Goal: Navigation & Orientation: Find specific page/section

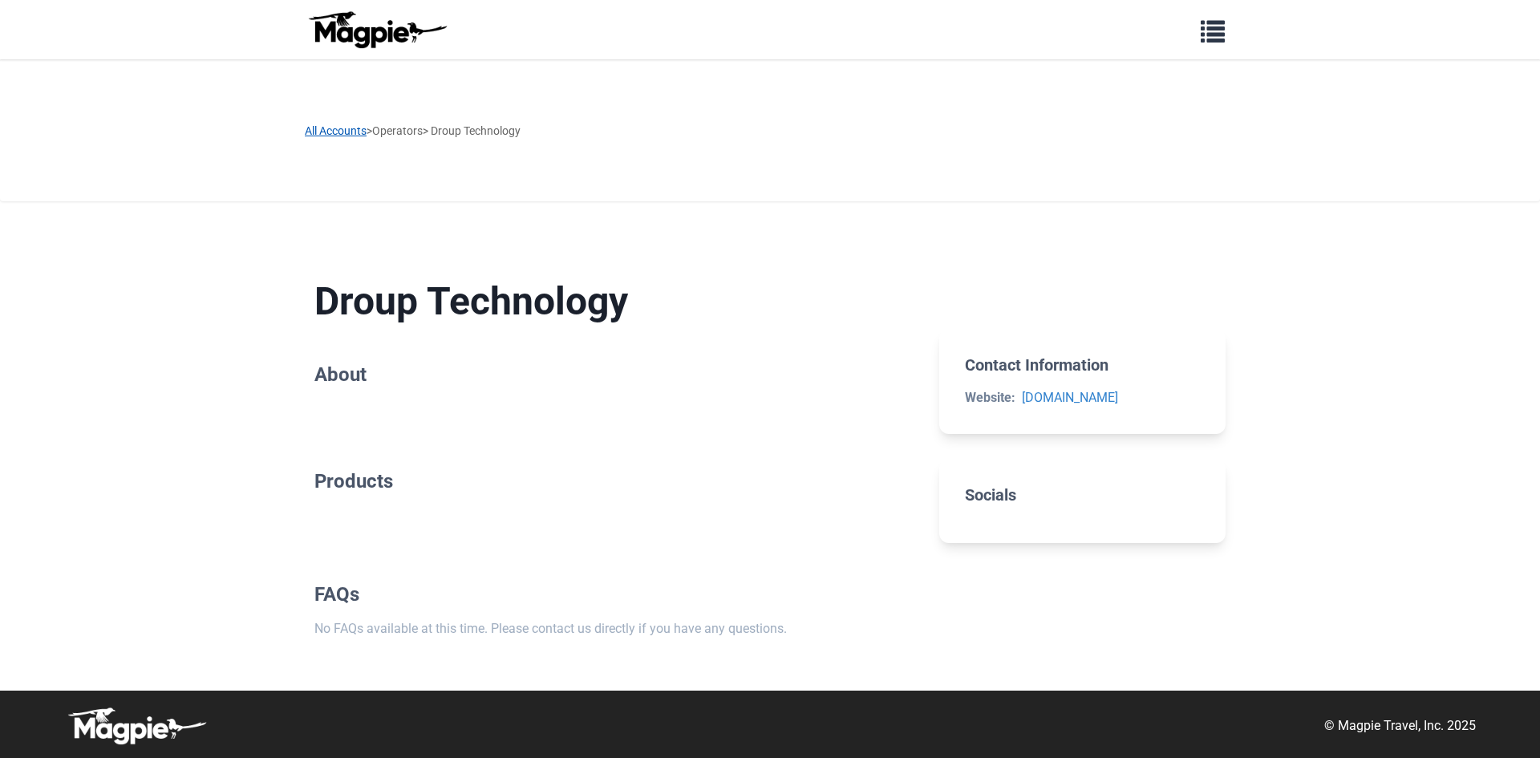
click at [336, 132] on link "All Accounts" at bounding box center [336, 130] width 62 height 13
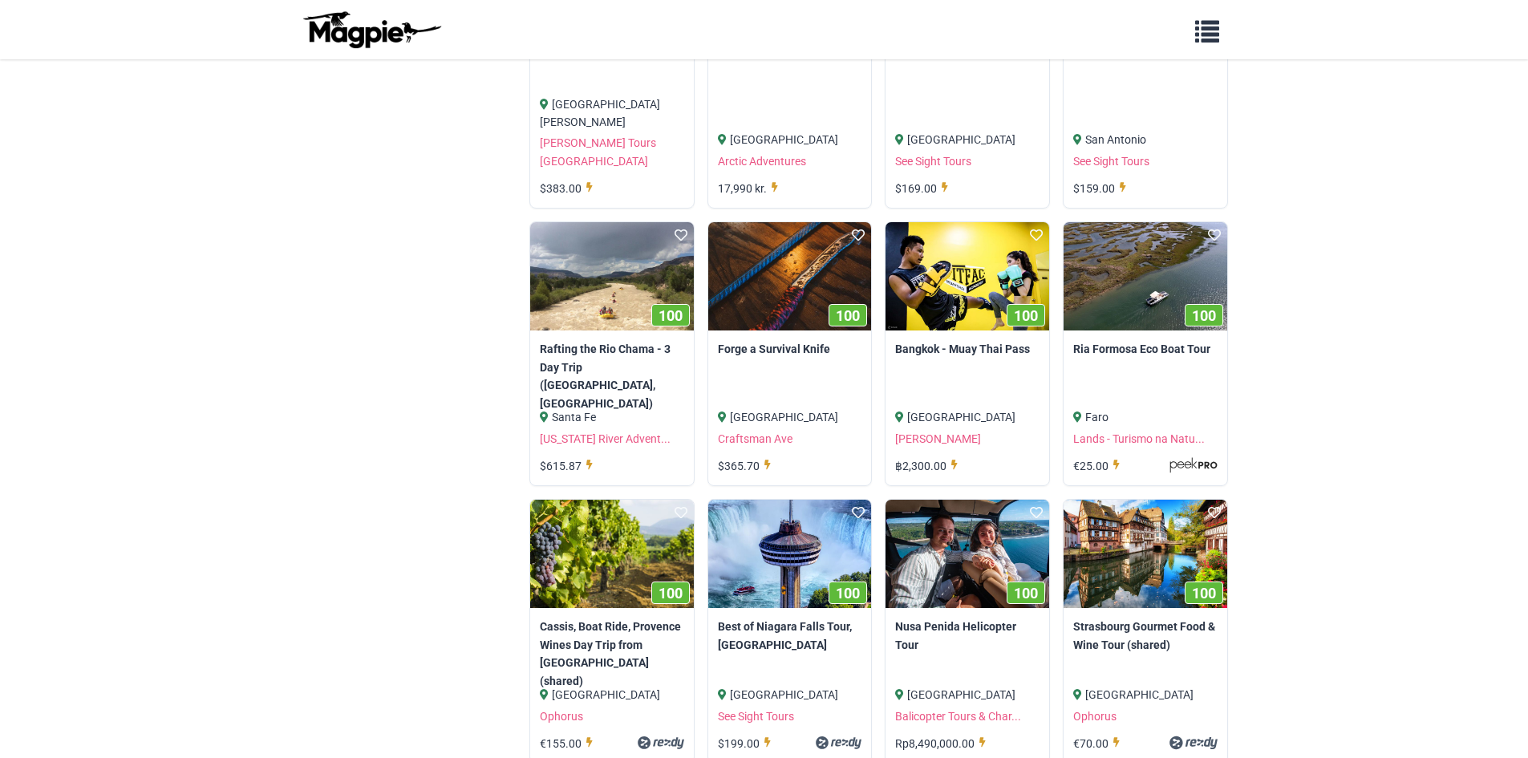
scroll to position [2826, 0]
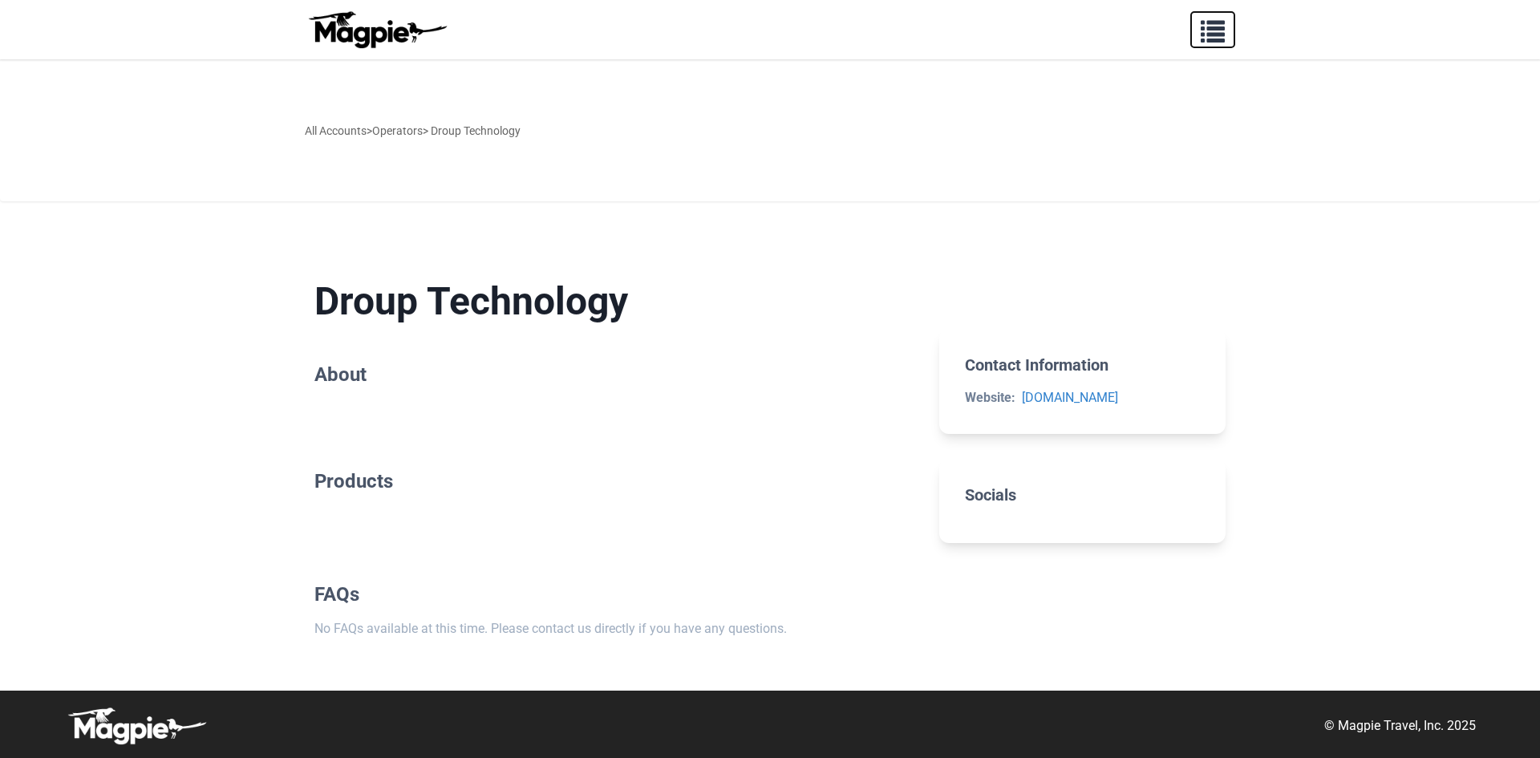
click at [1220, 34] on span "button" at bounding box center [1213, 28] width 24 height 24
